Goal: Task Accomplishment & Management: Complete application form

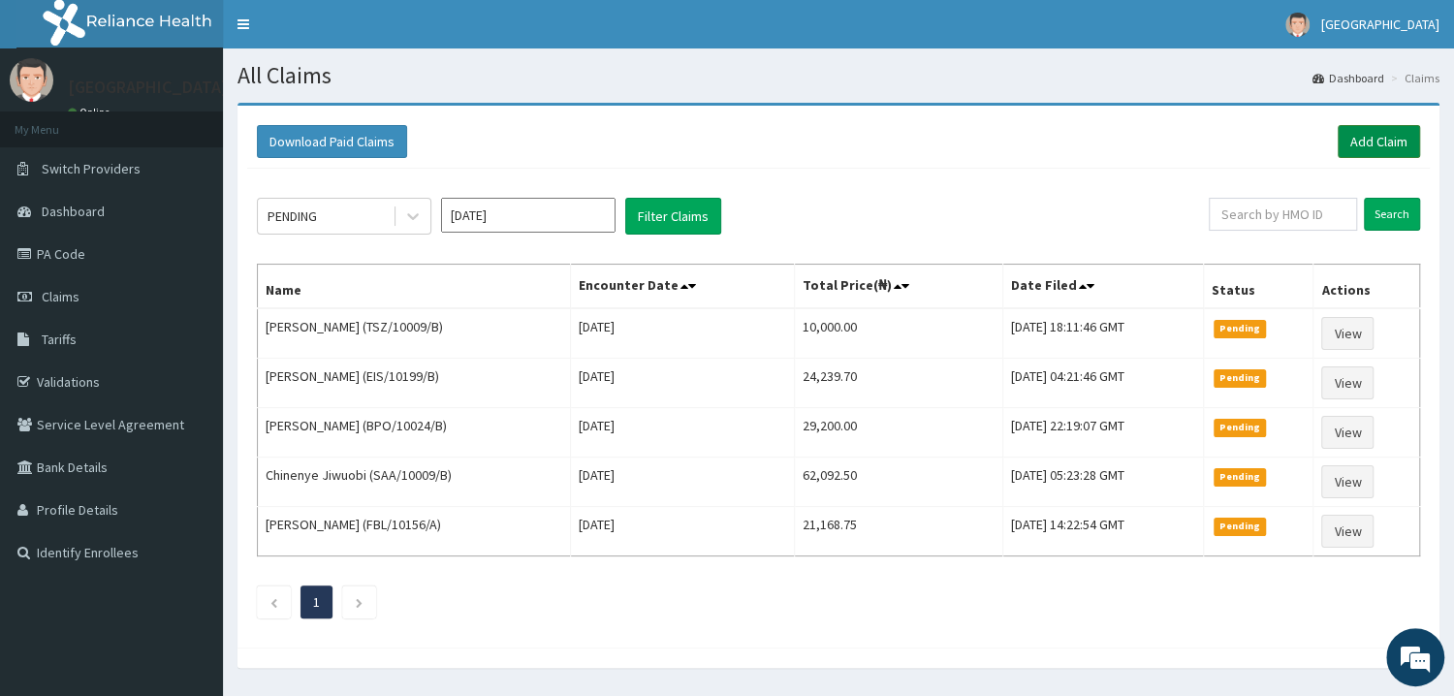
click at [1375, 132] on link "Add Claim" at bounding box center [1379, 141] width 82 height 33
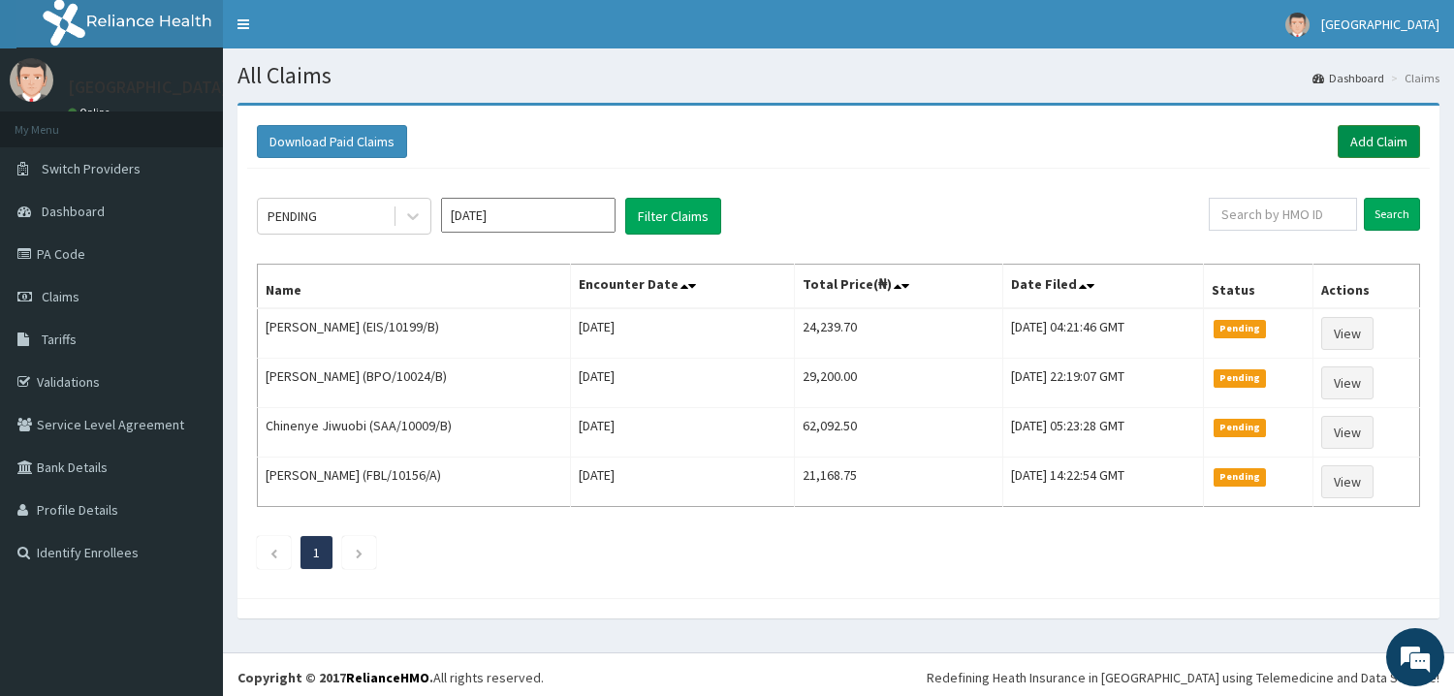
click at [1394, 143] on link "Add Claim" at bounding box center [1379, 141] width 82 height 33
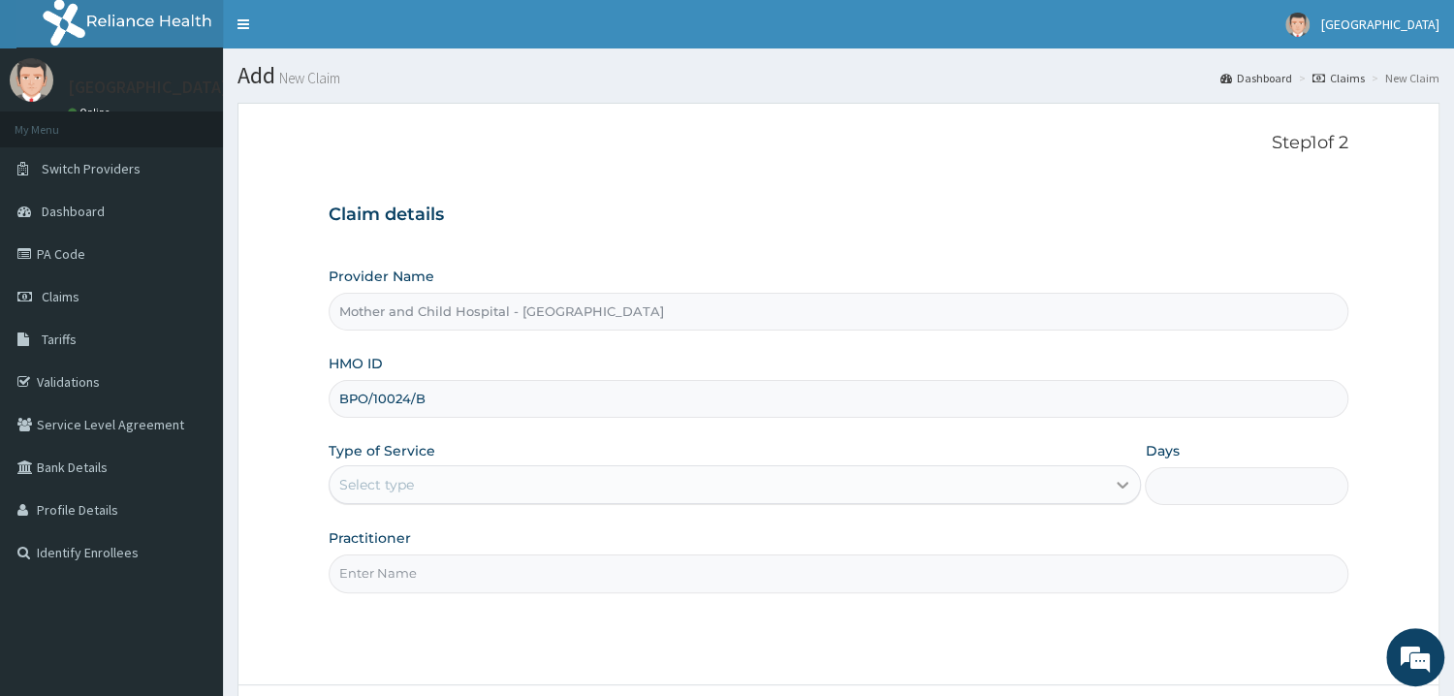
type input "BPO/10024/B"
click at [1126, 488] on icon at bounding box center [1124, 486] width 12 height 7
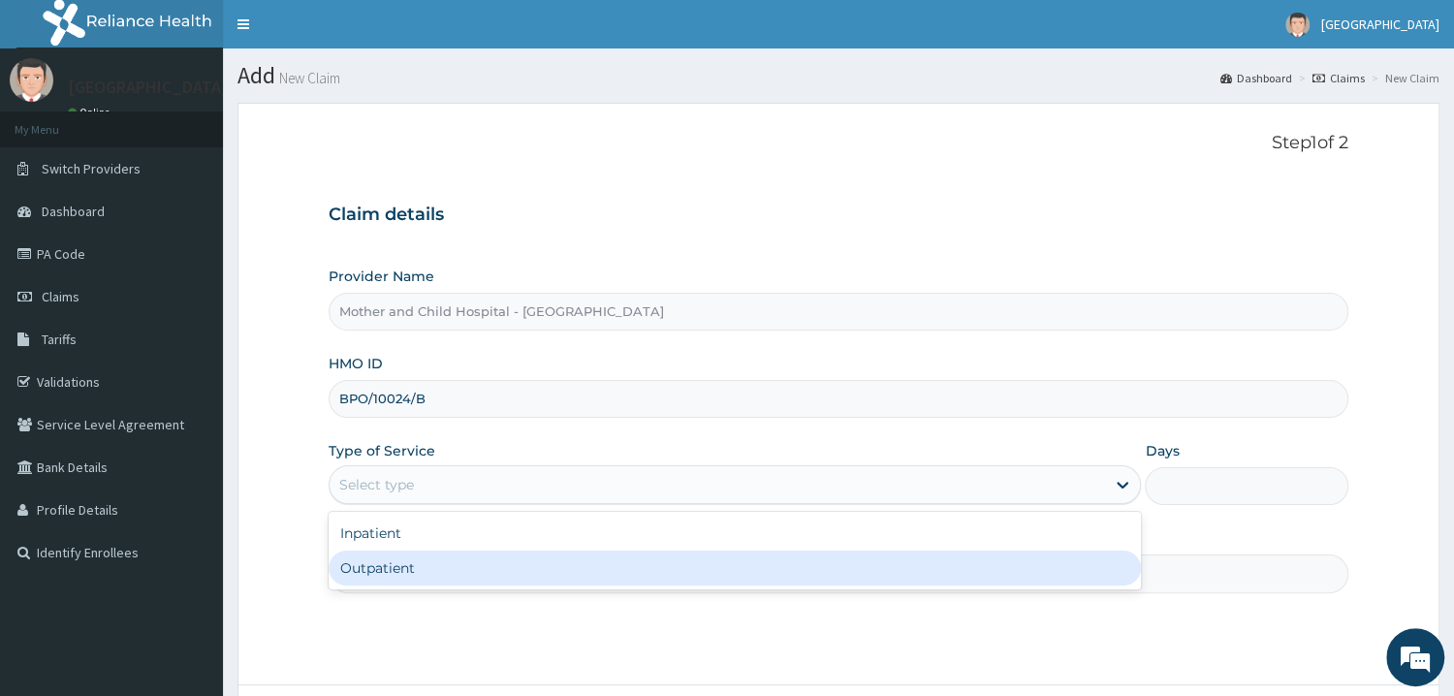
click at [405, 572] on div "Outpatient" at bounding box center [735, 568] width 813 height 35
type input "1"
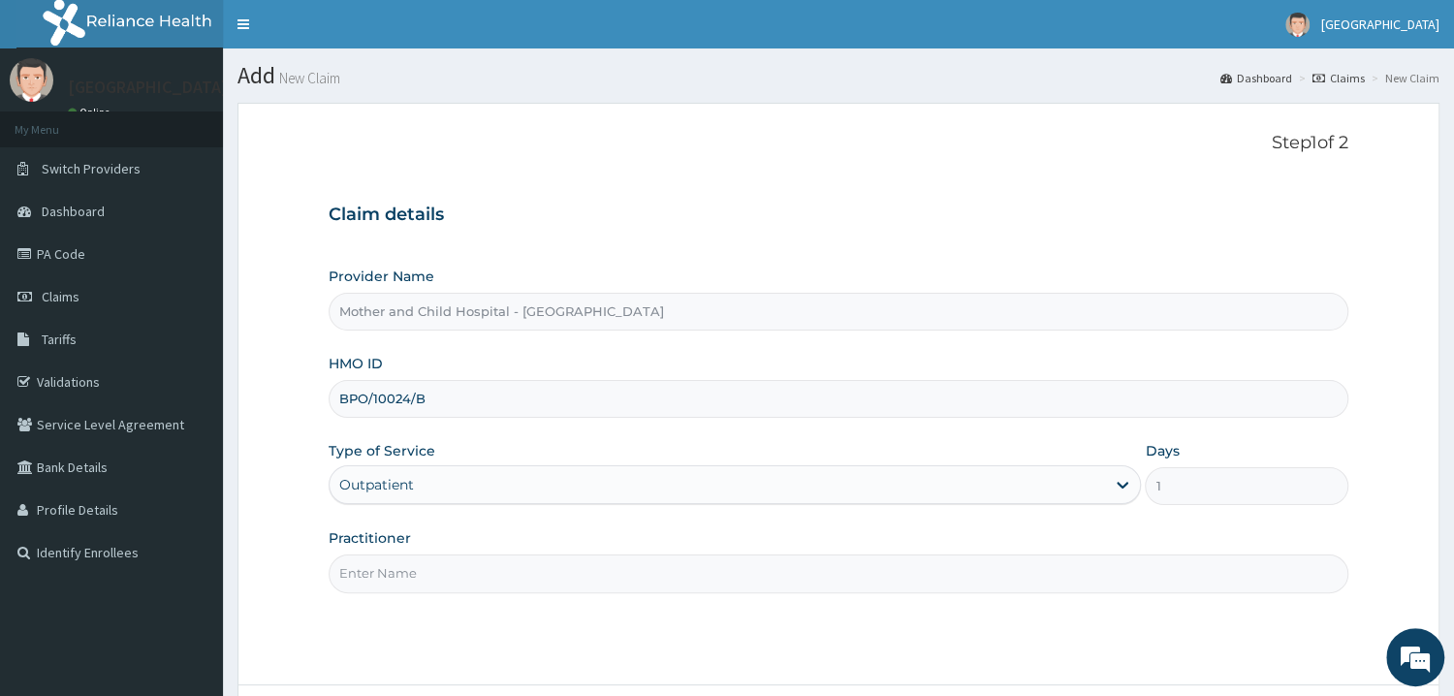
click at [369, 570] on input "Practitioner" at bounding box center [839, 574] width 1020 height 38
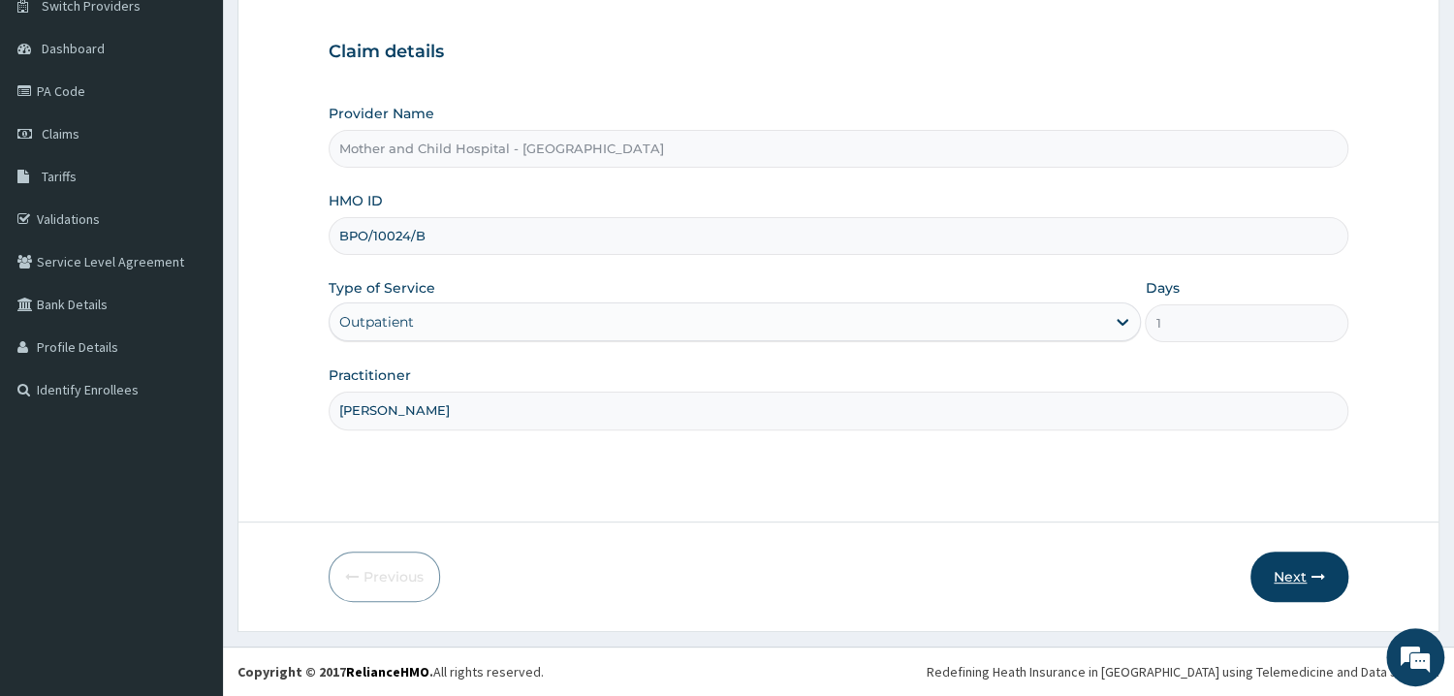
type input "[PERSON_NAME]"
click at [1282, 578] on button "Next" at bounding box center [1300, 577] width 98 height 50
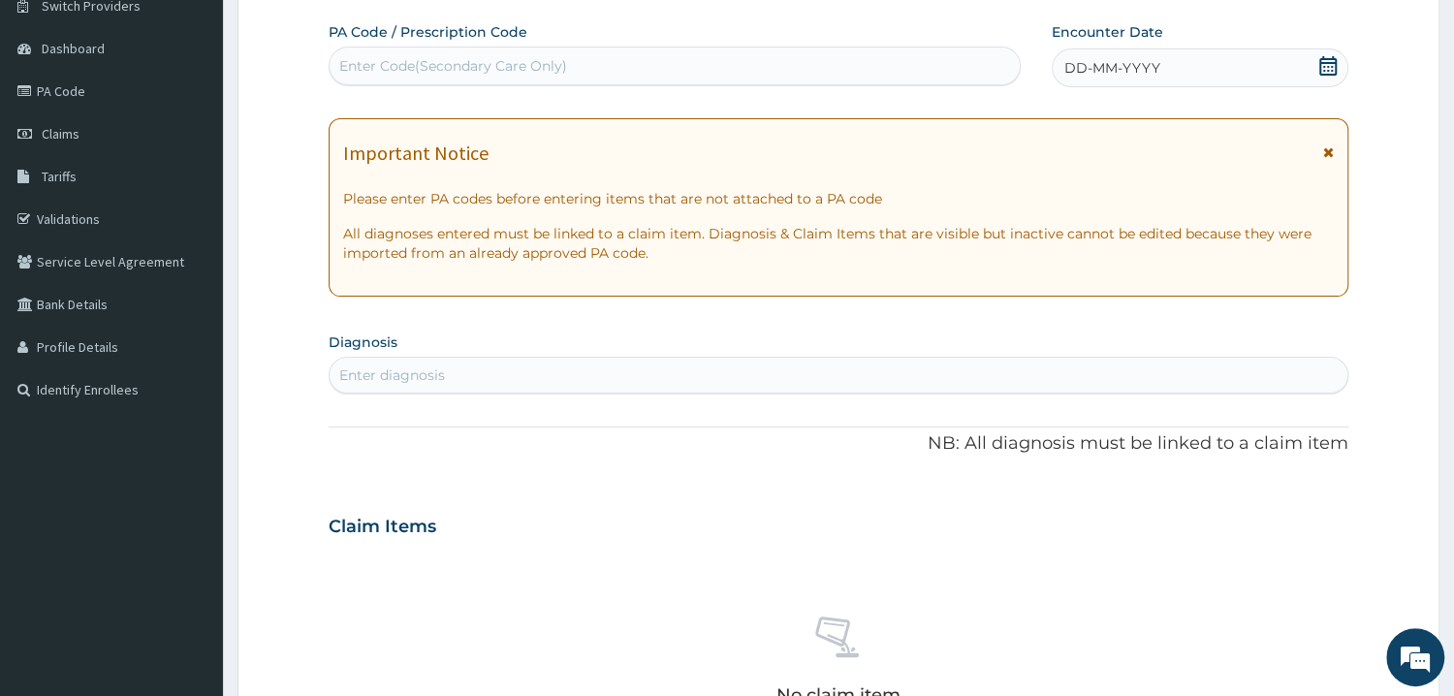
click at [1327, 58] on icon at bounding box center [1328, 65] width 17 height 19
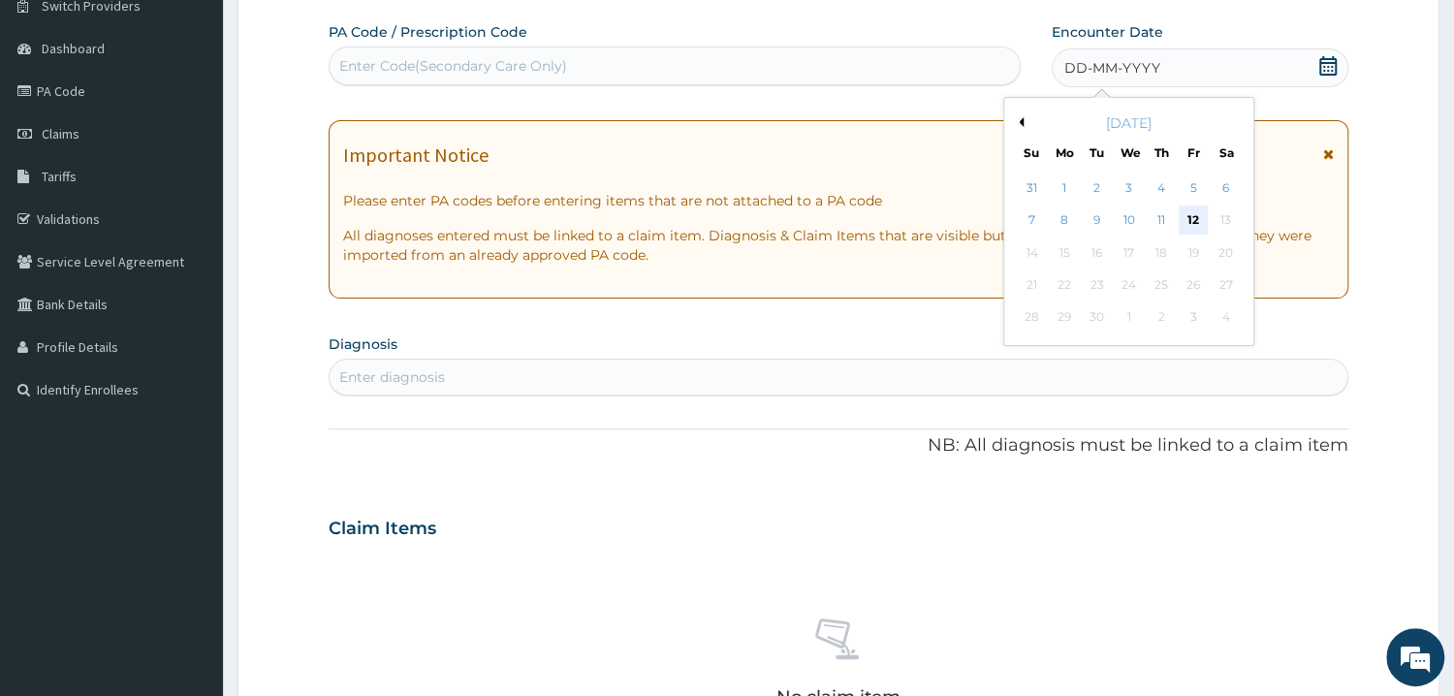
drag, startPoint x: 1191, startPoint y: 216, endPoint x: 535, endPoint y: 93, distance: 666.9
click at [1191, 217] on div "12" at bounding box center [1193, 221] width 29 height 29
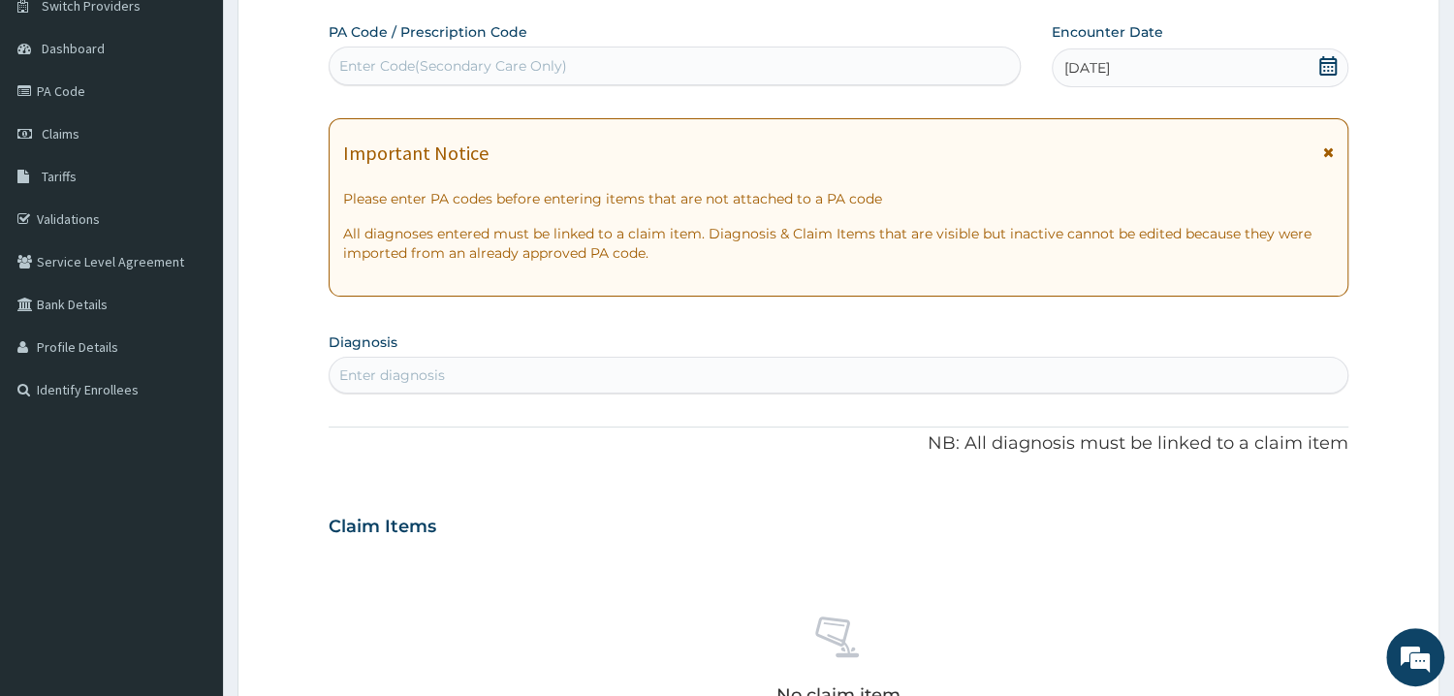
click at [384, 58] on div "Enter Code(Secondary Care Only)" at bounding box center [453, 65] width 228 height 19
paste input "PA/7AC9C2"
type input "PA/7AC9C2"
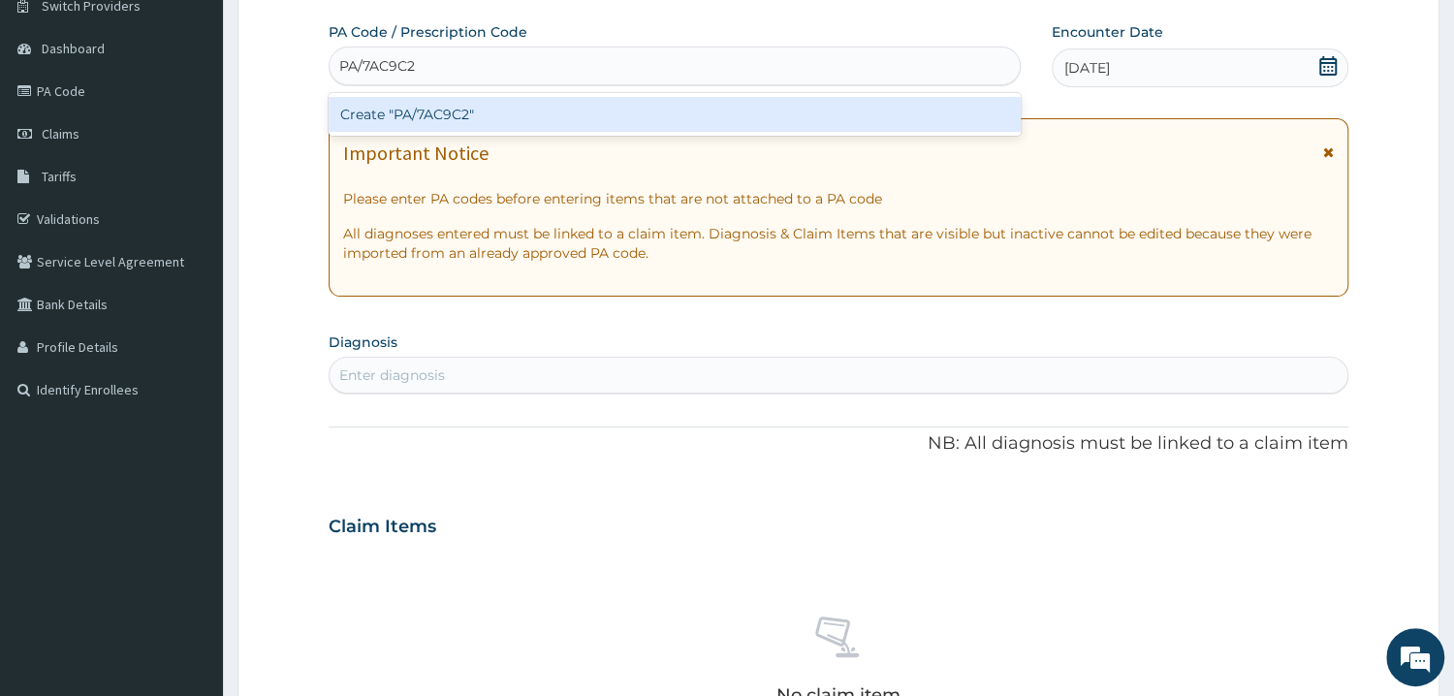
click at [462, 114] on div "Create "PA/7AC9C2"" at bounding box center [675, 114] width 692 height 35
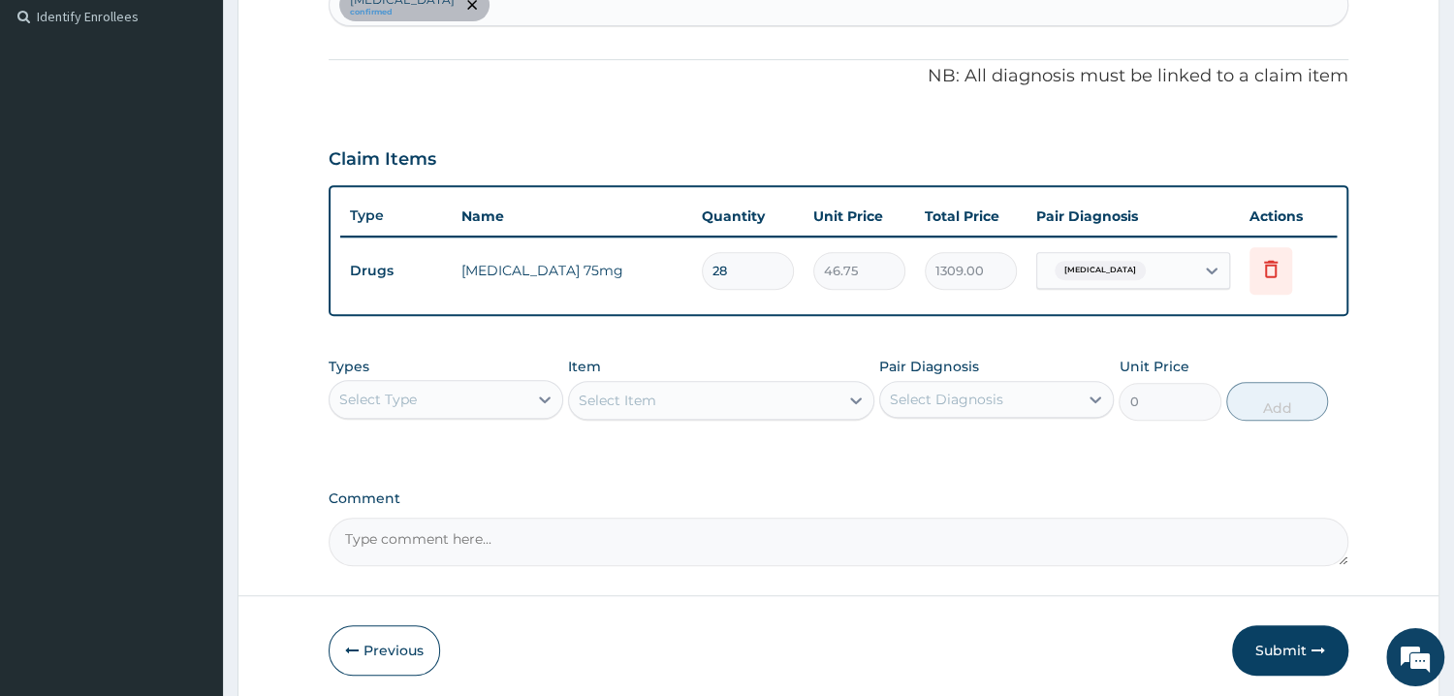
scroll to position [608, 0]
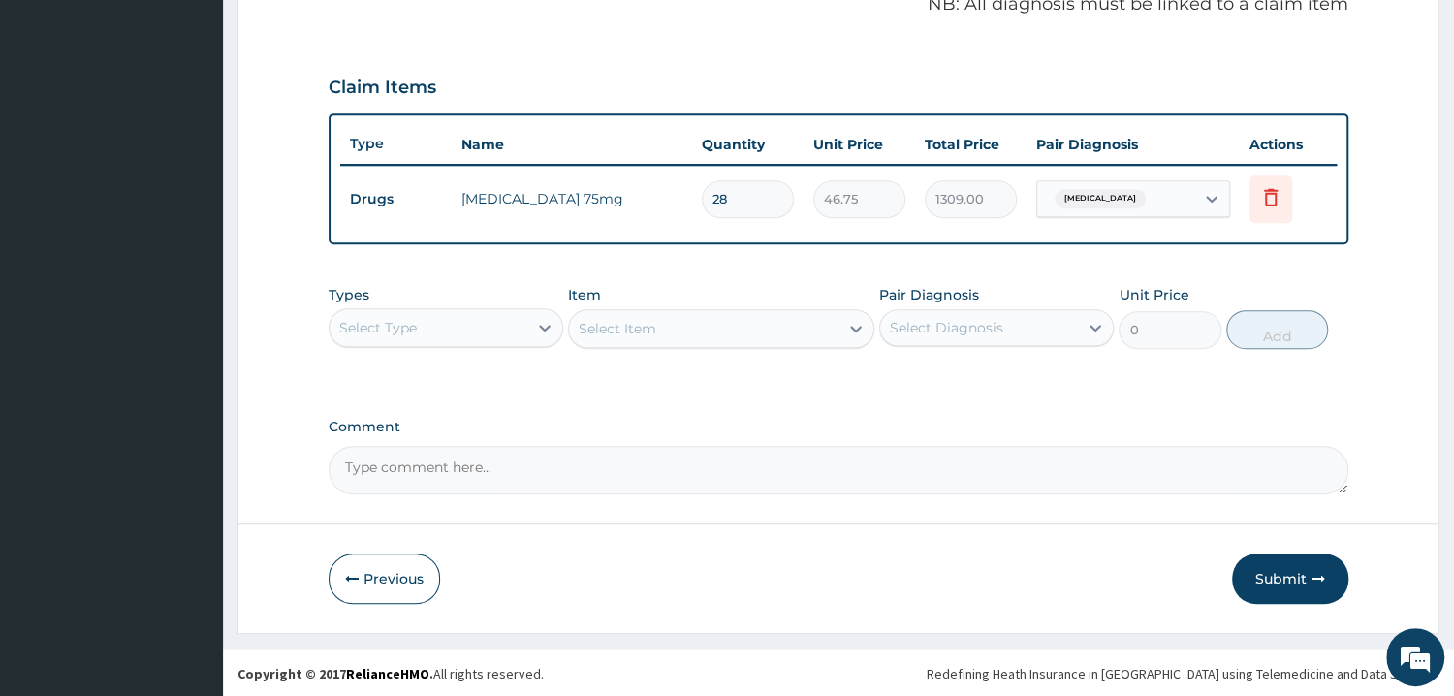
click at [417, 456] on textarea "Comment" at bounding box center [839, 470] width 1020 height 48
paste textarea "PA/7AC9C2"
type textarea "PA/7AC9C2"
click at [1290, 581] on button "Submit" at bounding box center [1290, 579] width 116 height 50
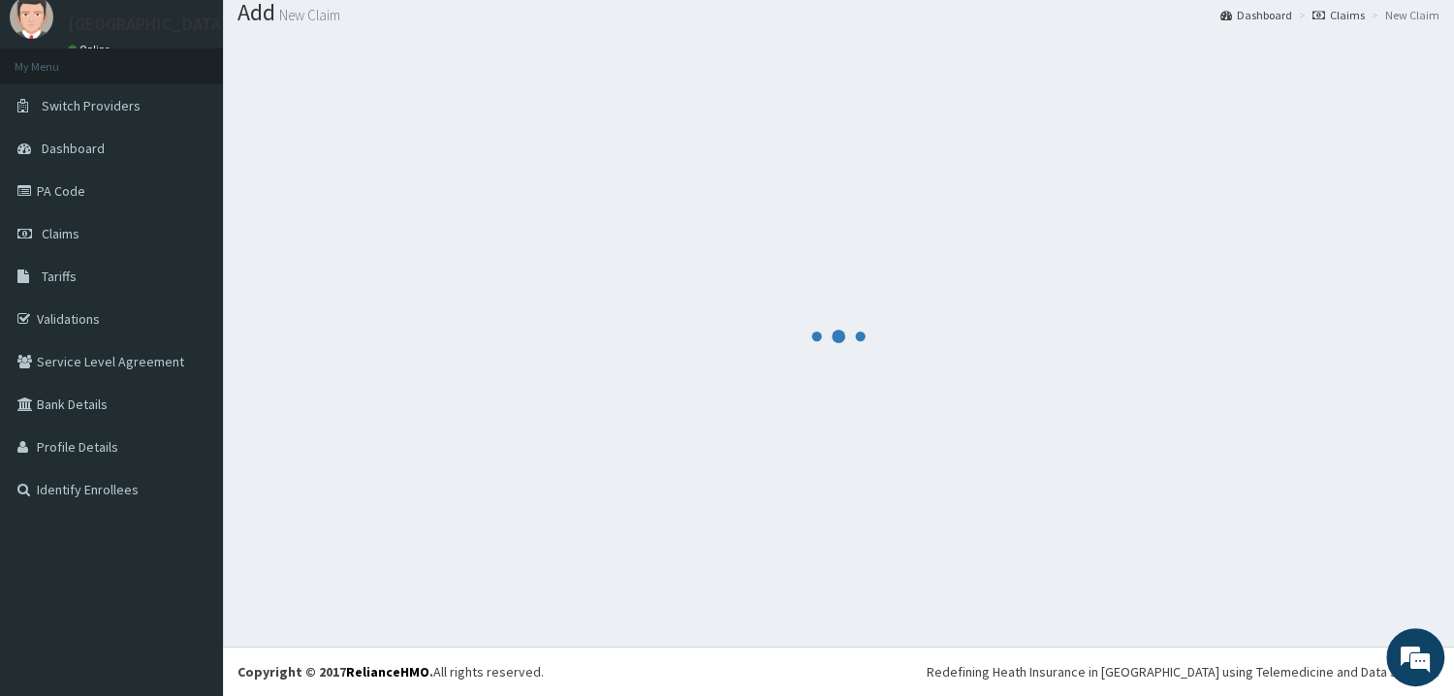
scroll to position [62, 0]
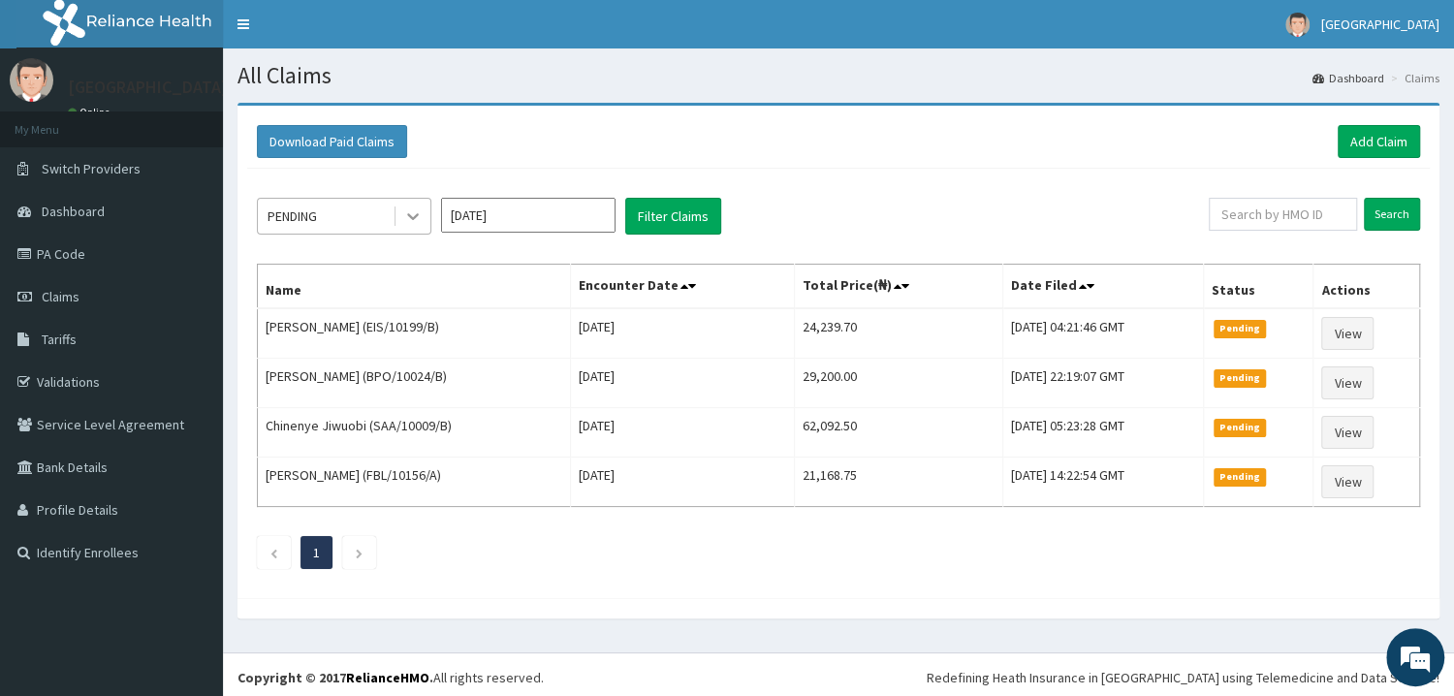
click at [416, 220] on icon at bounding box center [412, 216] width 19 height 19
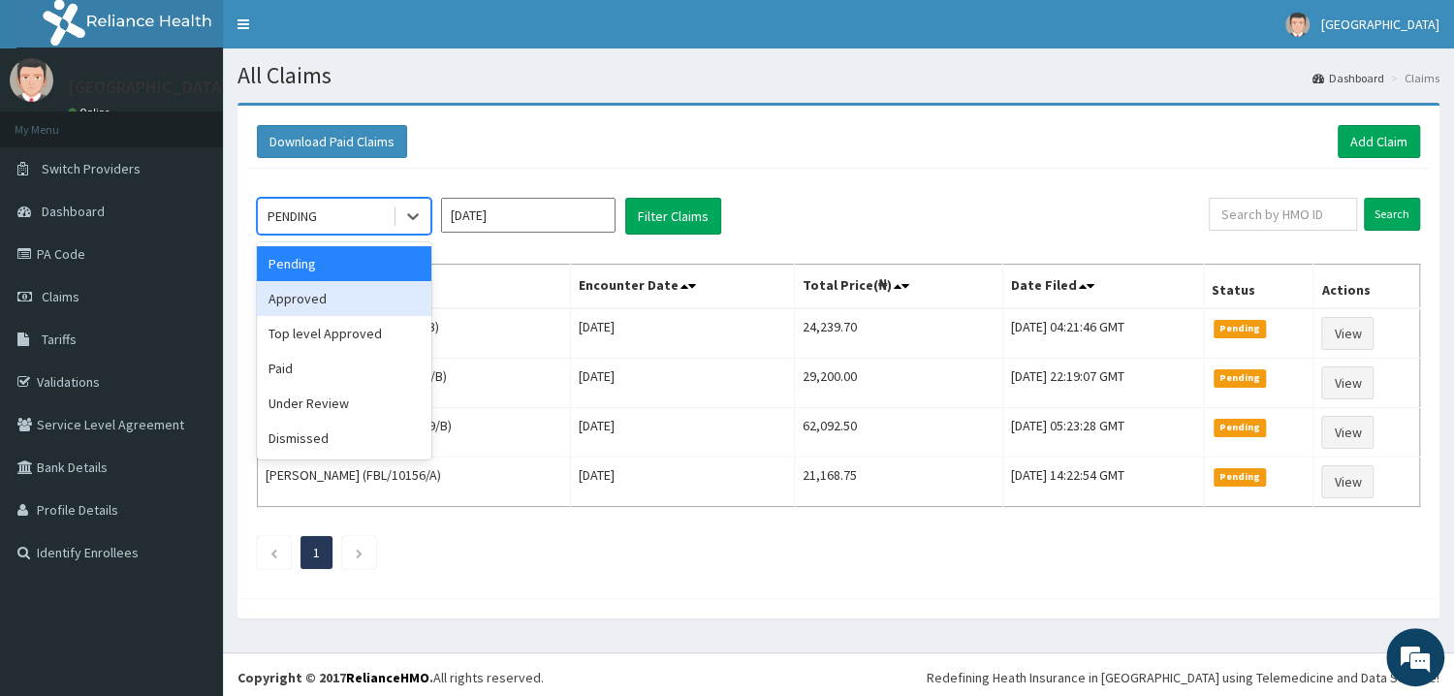
click at [308, 300] on div "Approved" at bounding box center [344, 298] width 175 height 35
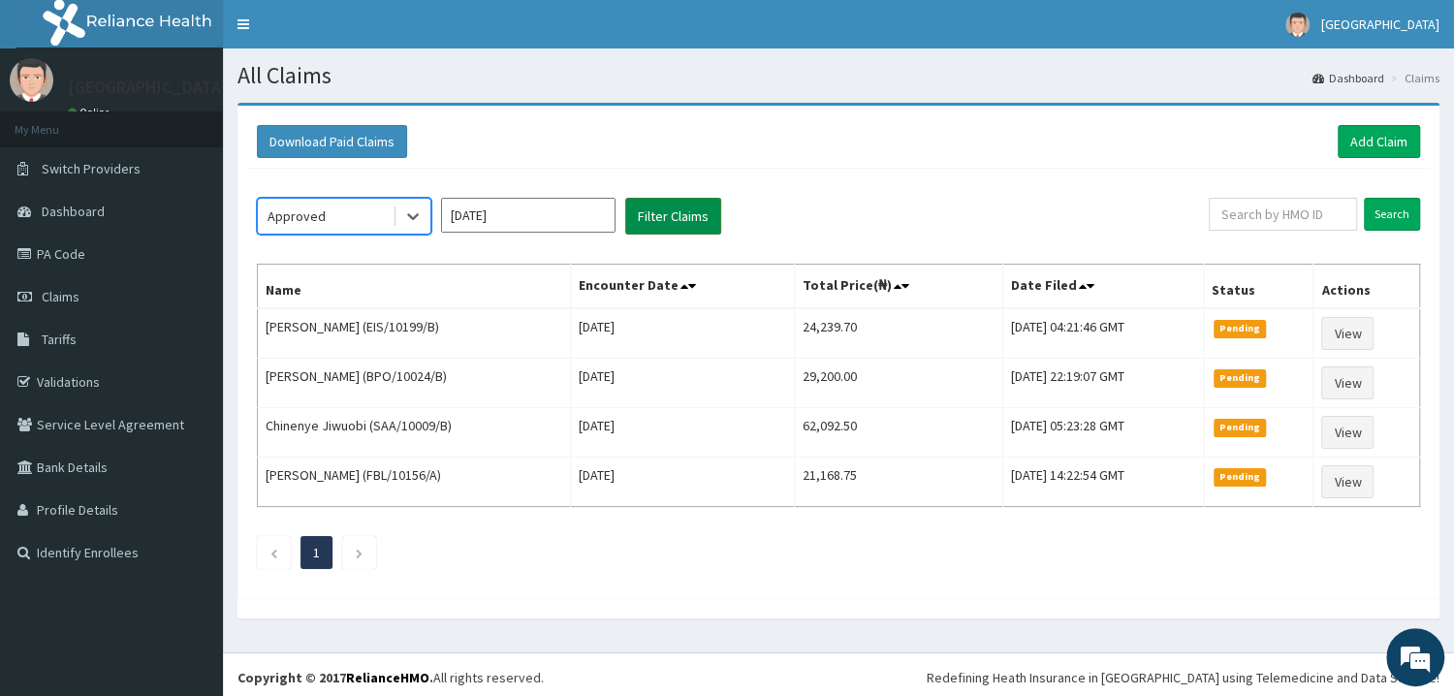
click at [688, 215] on button "Filter Claims" at bounding box center [673, 216] width 96 height 37
